Goal: Transaction & Acquisition: Purchase product/service

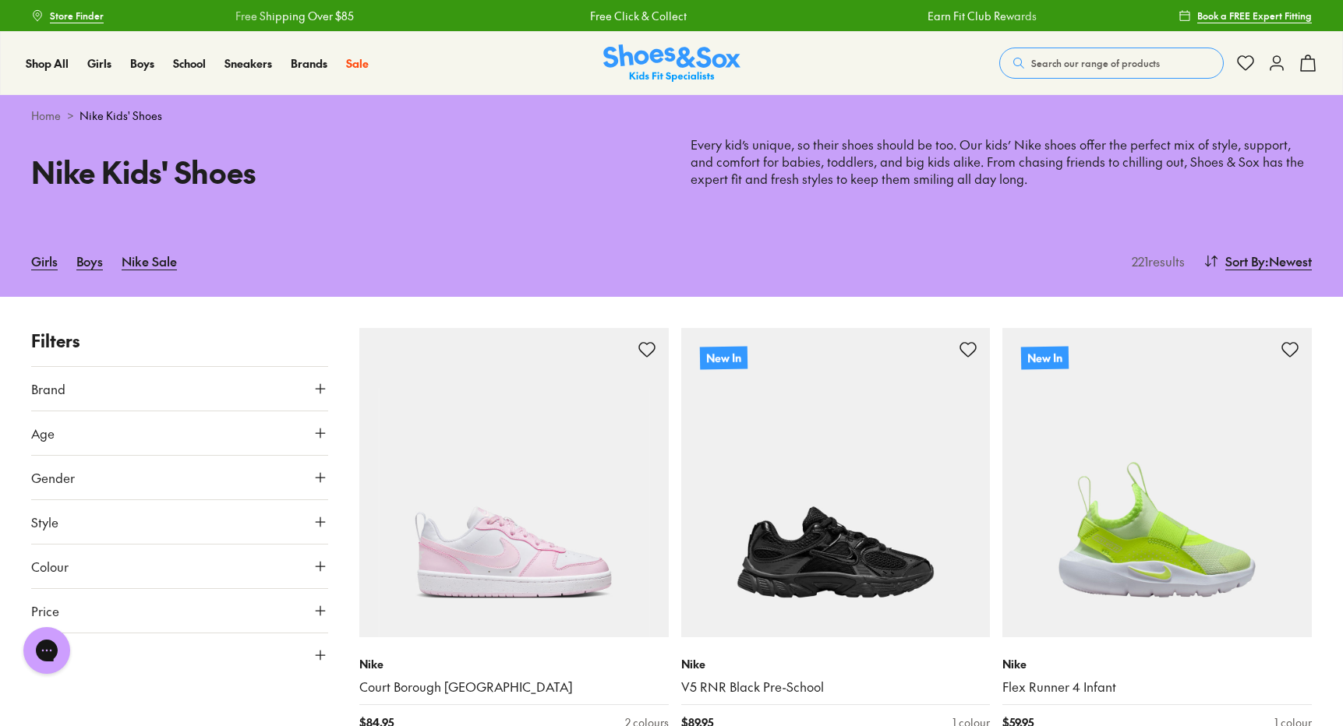
click at [667, 54] on img at bounding box center [671, 63] width 137 height 38
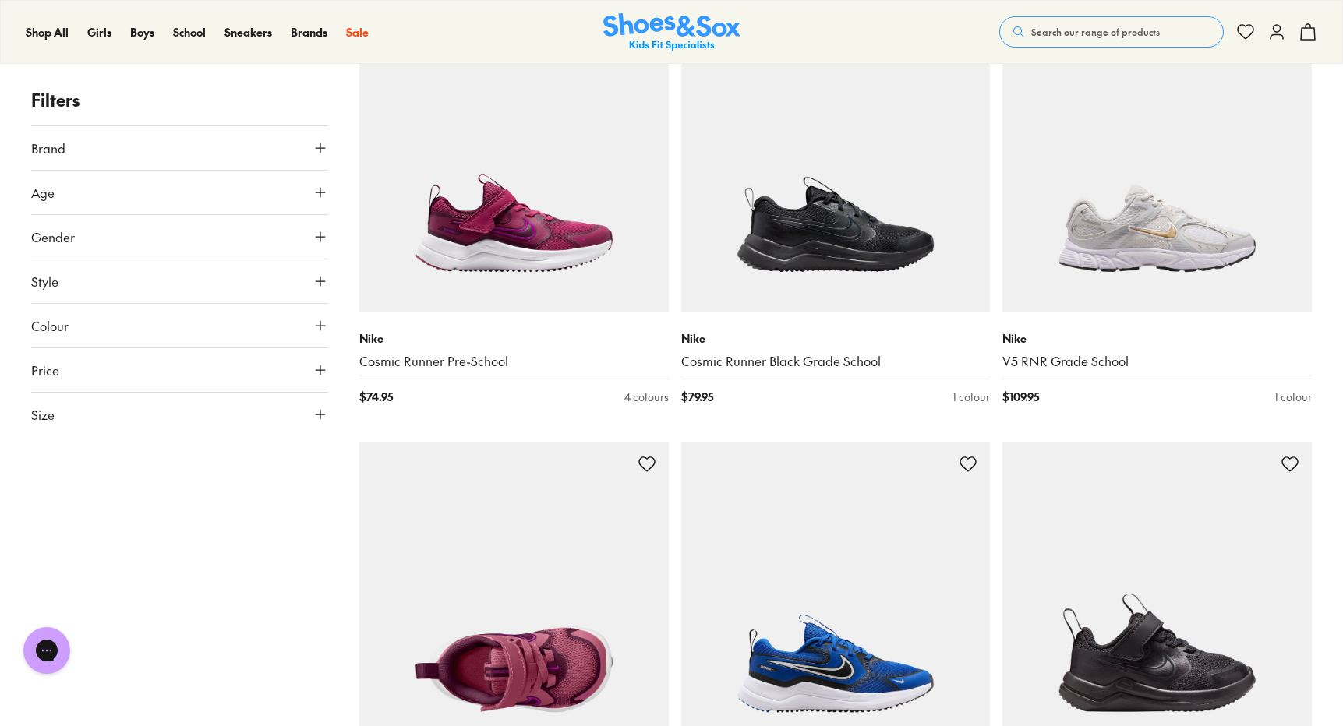
scroll to position [2009, 0]
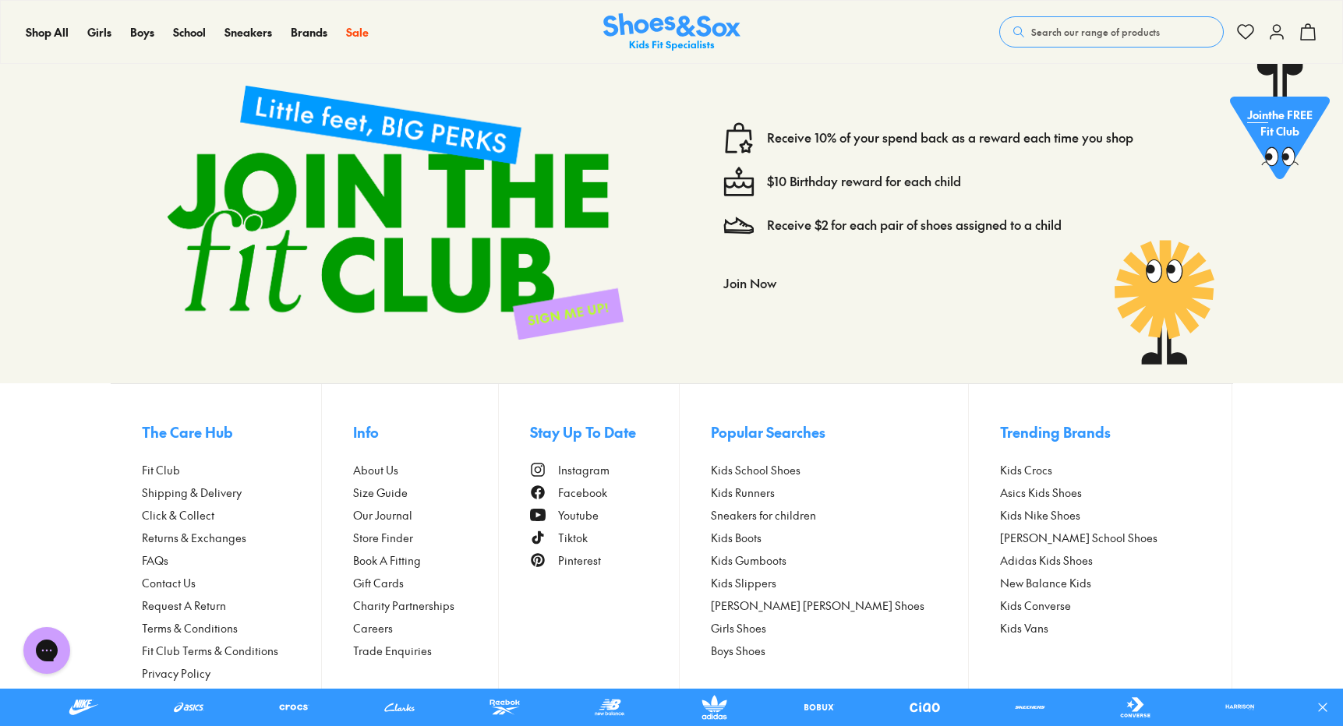
scroll to position [5784, 0]
